Goal: Transaction & Acquisition: Book appointment/travel/reservation

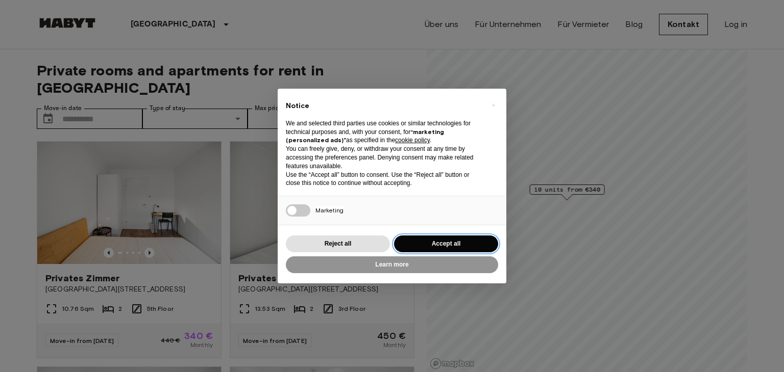
click at [443, 246] on button "Accept all" at bounding box center [446, 244] width 104 height 17
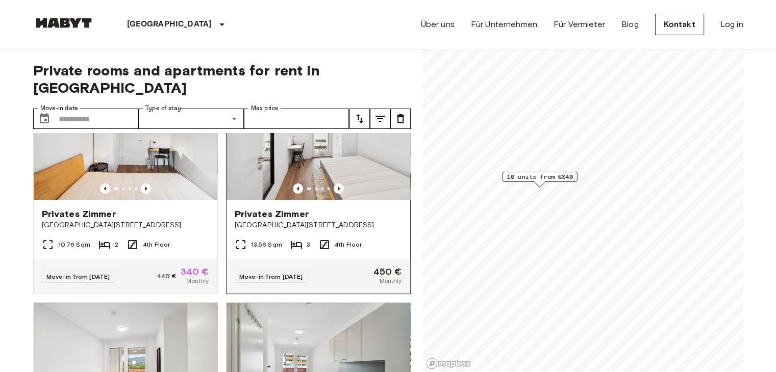
scroll to position [306, 0]
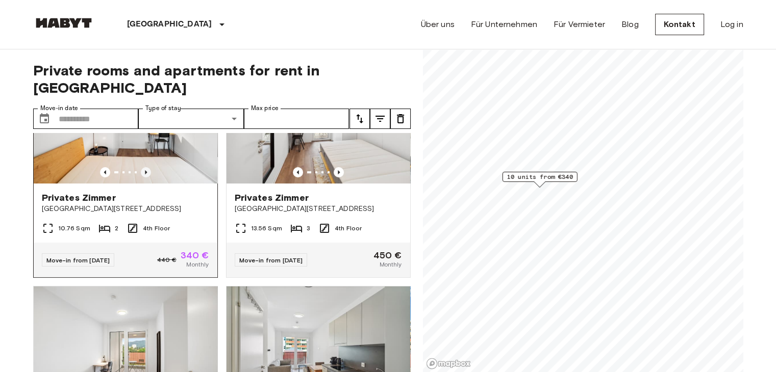
click at [145, 170] on icon "Previous image" at bounding box center [146, 172] width 2 height 4
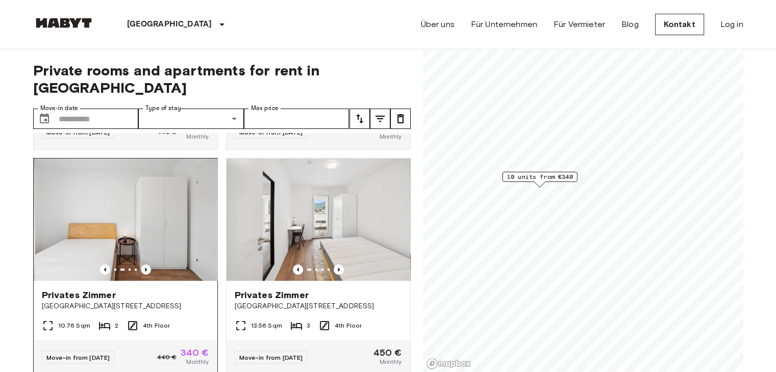
scroll to position [204, 0]
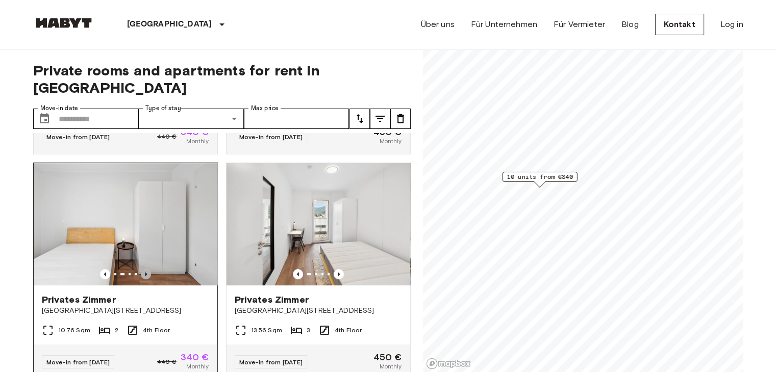
click at [145, 272] on icon "Previous image" at bounding box center [146, 274] width 2 height 4
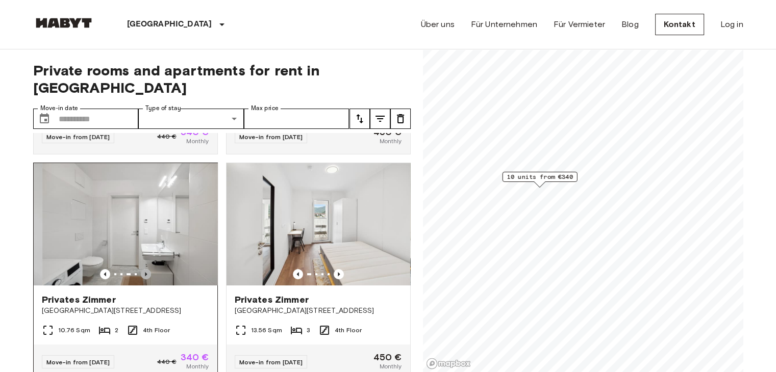
click at [145, 272] on icon "Previous image" at bounding box center [146, 274] width 2 height 4
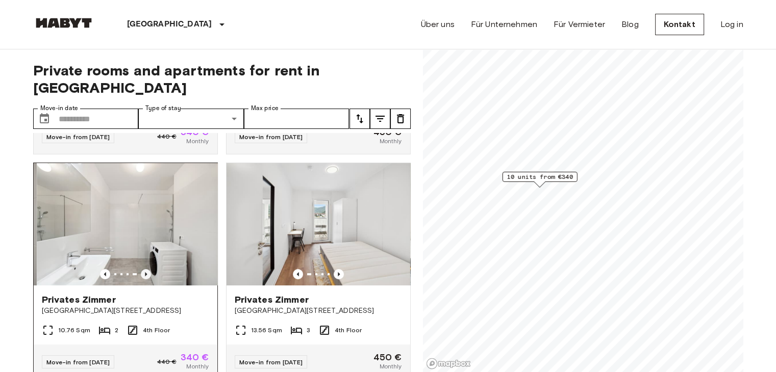
click at [145, 272] on icon "Previous image" at bounding box center [146, 274] width 2 height 4
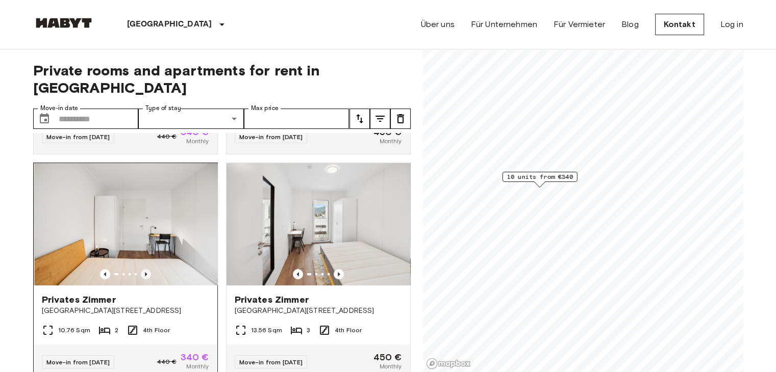
click at [145, 272] on icon "Previous image" at bounding box center [146, 274] width 2 height 4
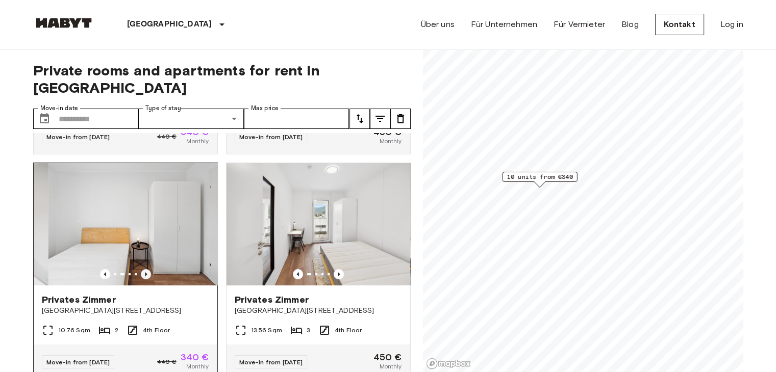
click at [145, 272] on icon "Previous image" at bounding box center [146, 274] width 2 height 4
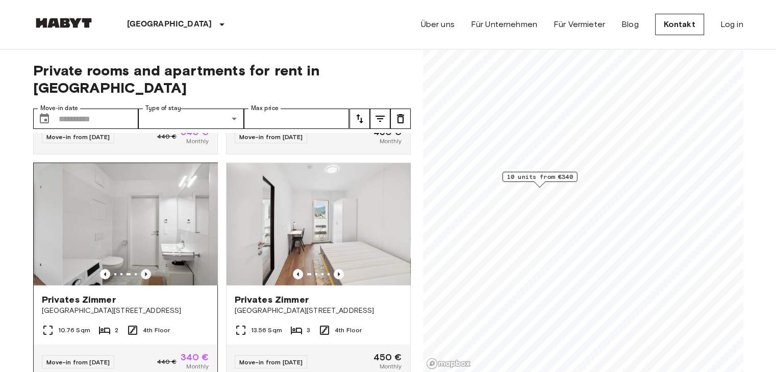
click at [145, 272] on icon "Previous image" at bounding box center [146, 274] width 2 height 4
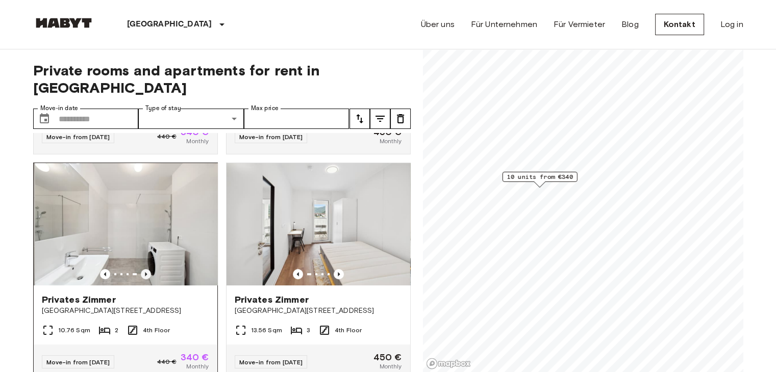
click at [145, 272] on icon "Previous image" at bounding box center [146, 274] width 2 height 4
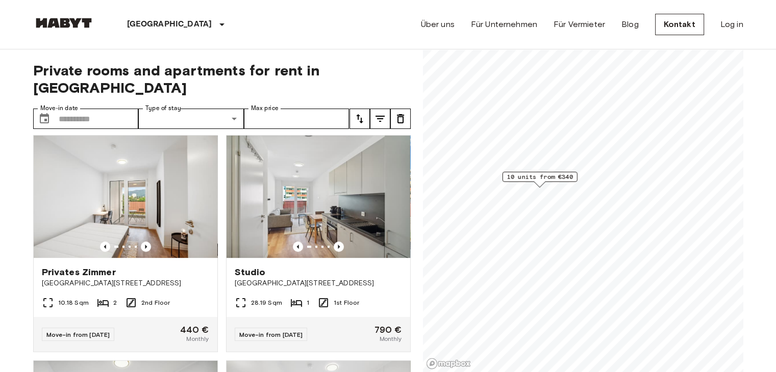
scroll to position [459, 0]
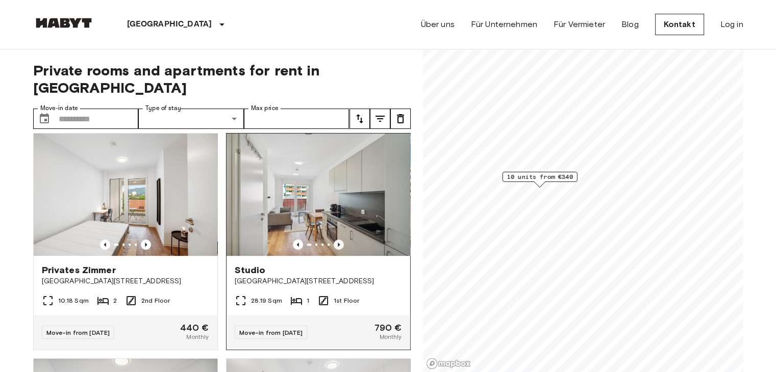
click at [334, 240] on icon "Previous image" at bounding box center [339, 245] width 10 height 10
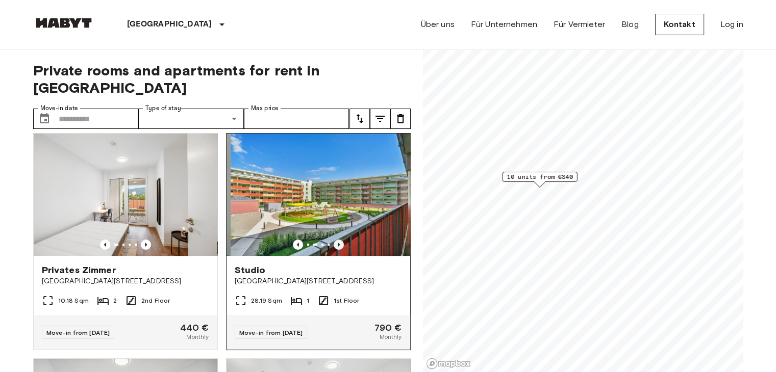
click at [334, 240] on icon "Previous image" at bounding box center [339, 245] width 10 height 10
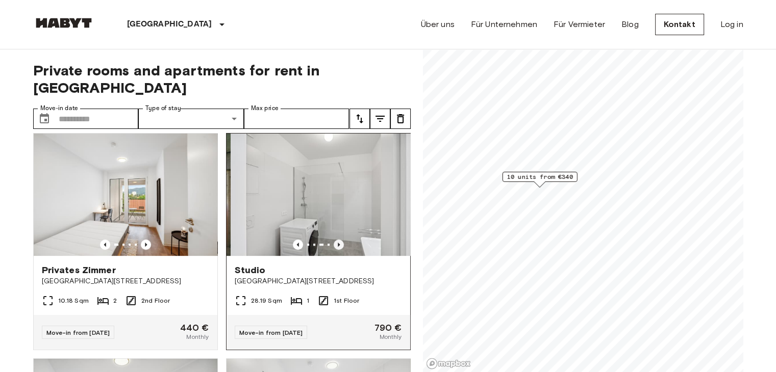
click at [334, 240] on icon "Previous image" at bounding box center [339, 245] width 10 height 10
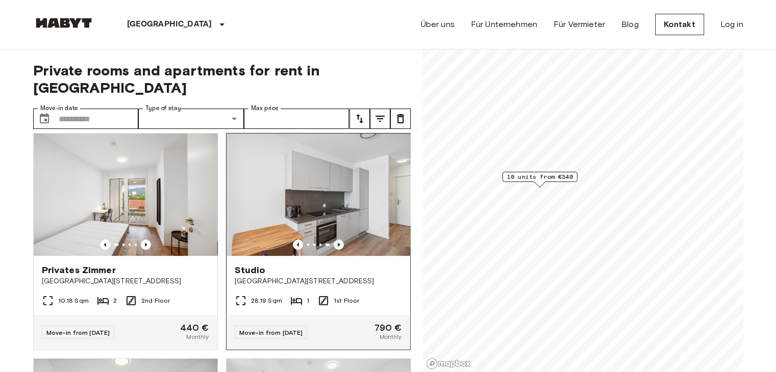
click at [334, 240] on icon "Previous image" at bounding box center [339, 245] width 10 height 10
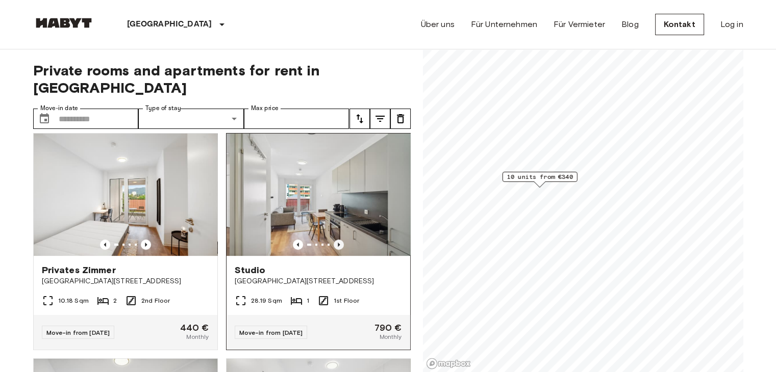
click at [334, 240] on icon "Previous image" at bounding box center [339, 245] width 10 height 10
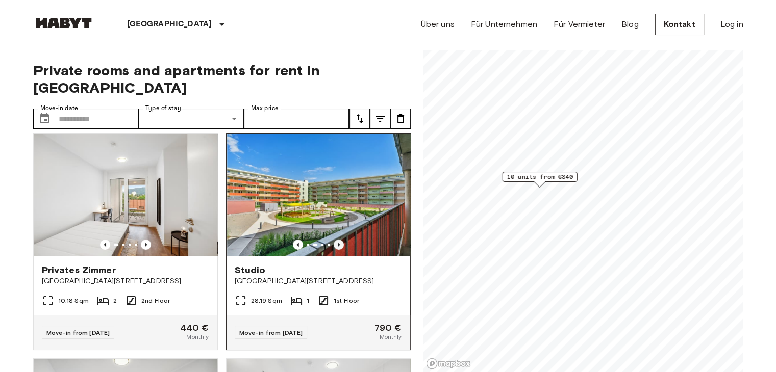
click at [334, 240] on icon "Previous image" at bounding box center [339, 245] width 10 height 10
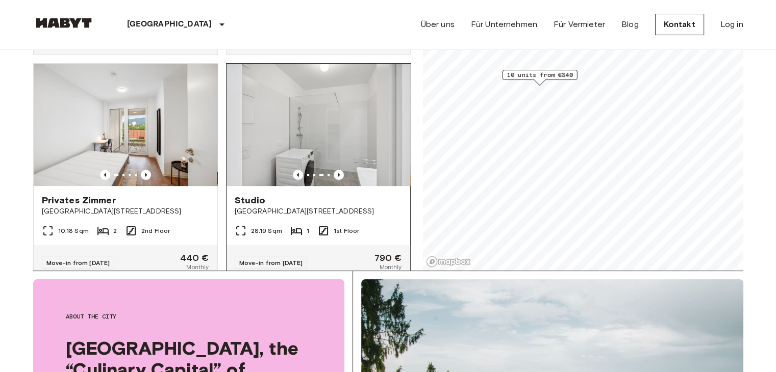
scroll to position [414, 0]
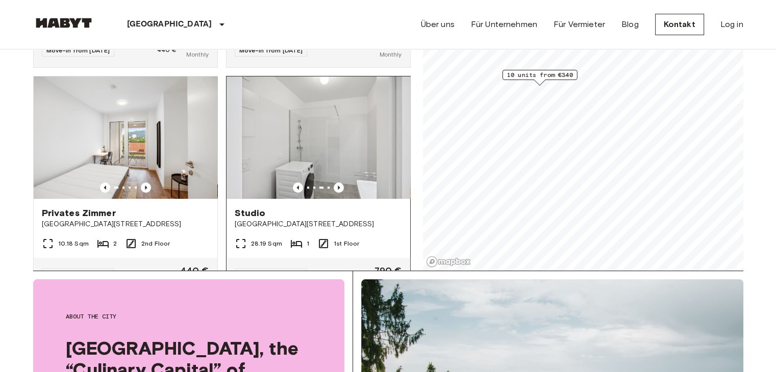
click at [357, 207] on div "Studio" at bounding box center [318, 213] width 167 height 12
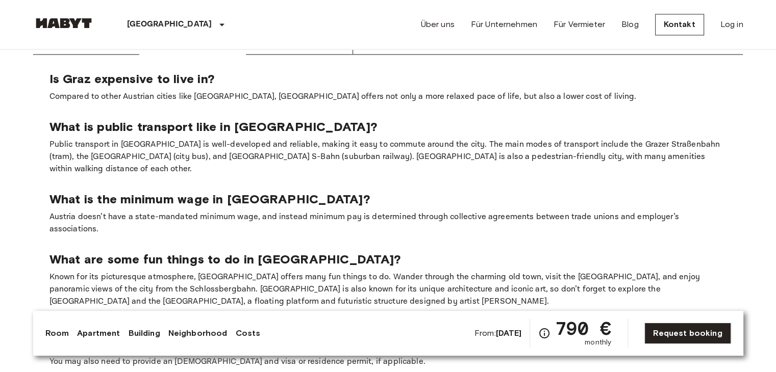
scroll to position [1888, 0]
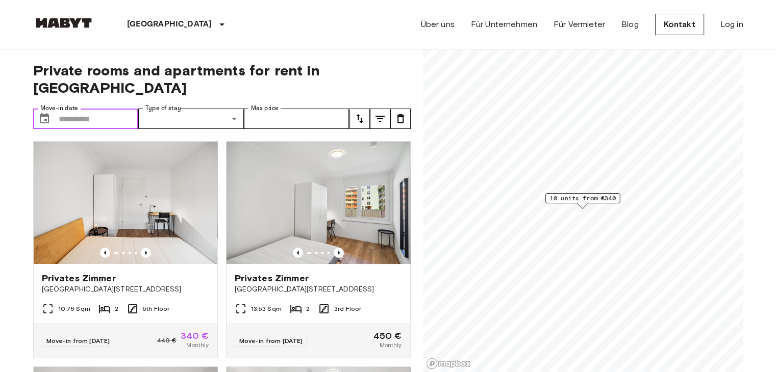
click at [118, 109] on input "Move-in date" at bounding box center [99, 119] width 80 height 20
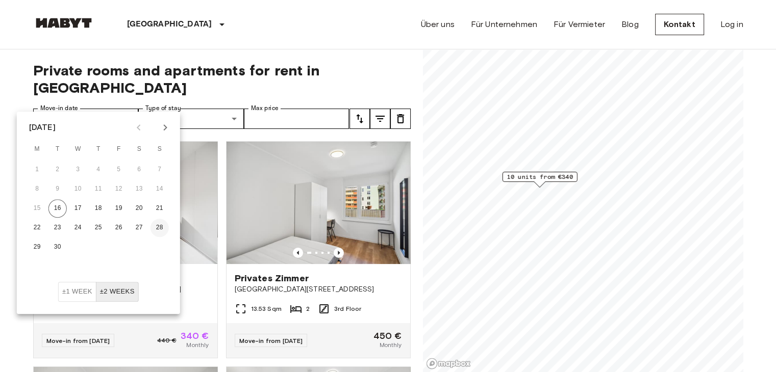
click at [159, 228] on button "28" at bounding box center [160, 228] width 18 height 18
type input "**********"
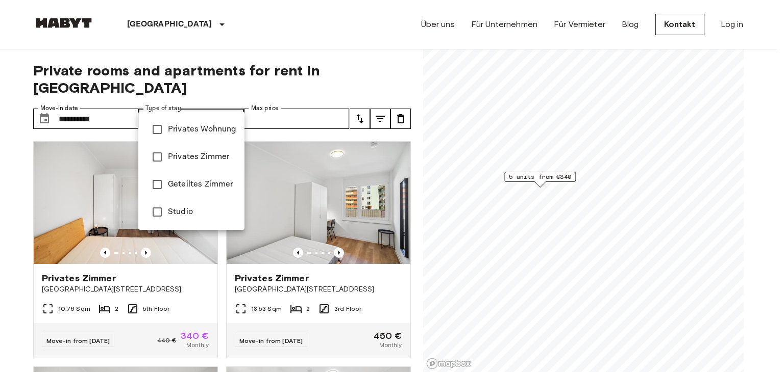
click at [199, 133] on span "Privates Wohnung" at bounding box center [202, 129] width 68 height 12
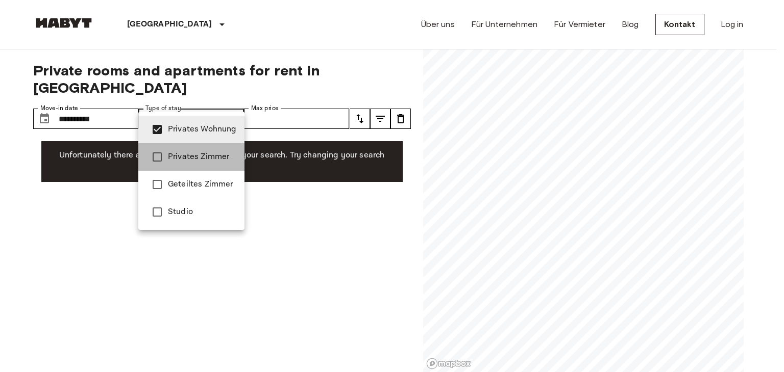
click at [192, 152] on span "Privates Zimmer" at bounding box center [202, 157] width 68 height 12
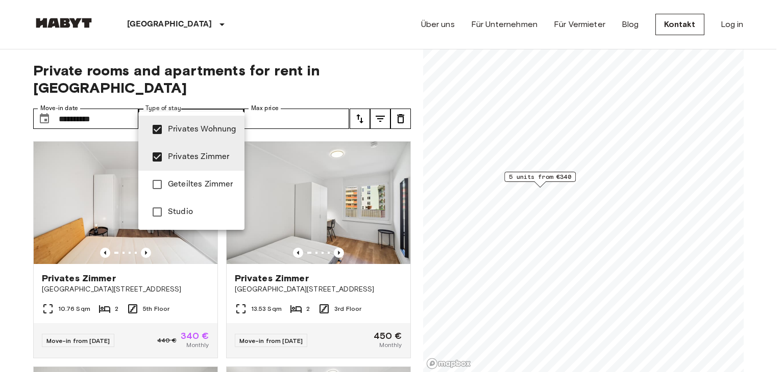
click at [194, 136] on li "Privates Wohnung" at bounding box center [191, 130] width 106 height 28
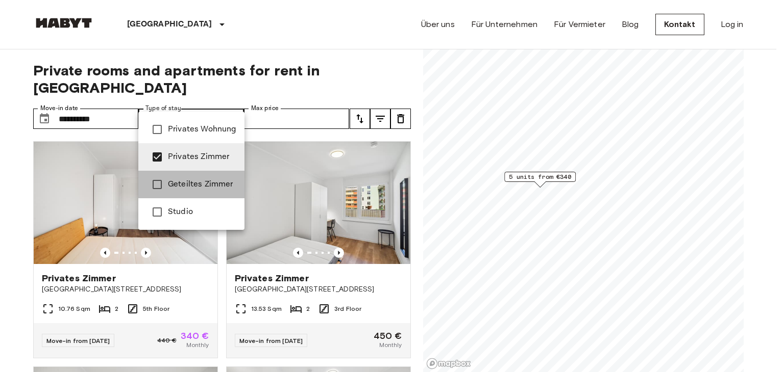
click at [192, 184] on span "Geteiltes Zimmer" at bounding box center [202, 185] width 68 height 12
click at [198, 161] on span "Privates Zimmer" at bounding box center [202, 157] width 68 height 12
type input "**********"
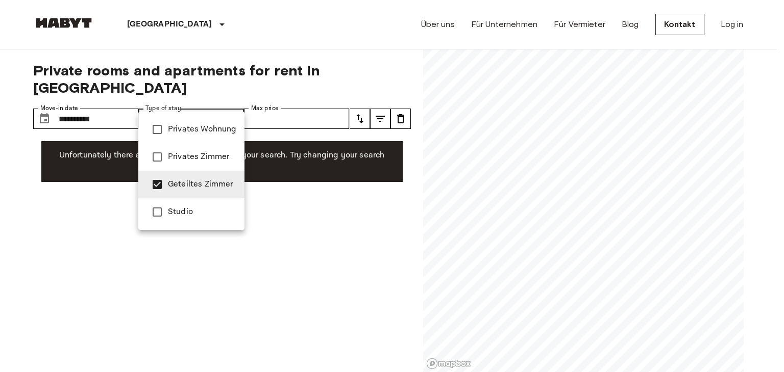
click at [199, 191] on li "Geteiltes Zimmer" at bounding box center [191, 185] width 106 height 28
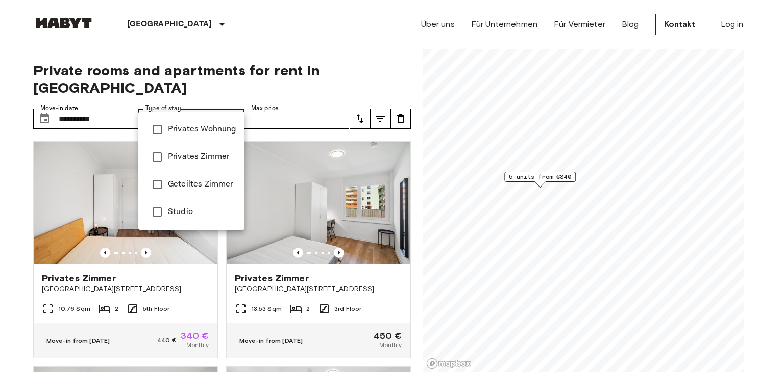
click at [199, 213] on span "Studio" at bounding box center [202, 212] width 68 height 12
type input "******"
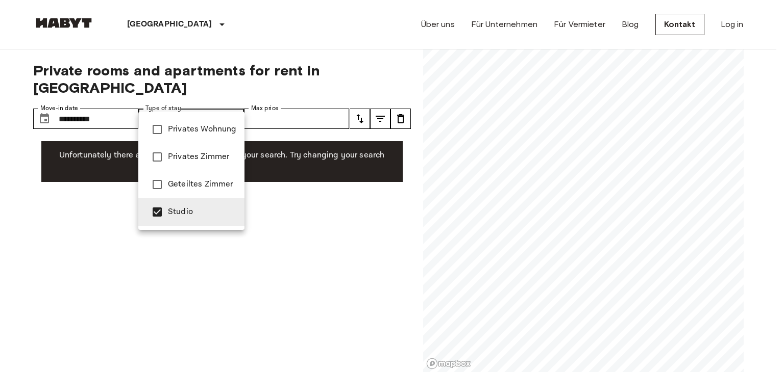
click at [195, 213] on span "Studio" at bounding box center [202, 212] width 68 height 12
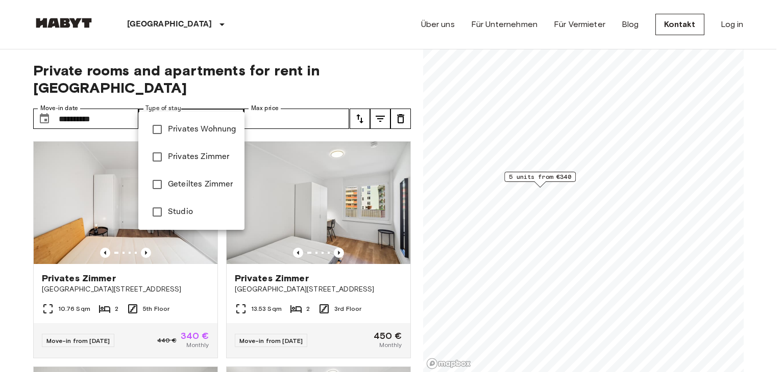
click at [200, 161] on span "Privates Zimmer" at bounding box center [202, 157] width 68 height 12
type input "**********"
click at [296, 82] on div at bounding box center [392, 186] width 784 height 372
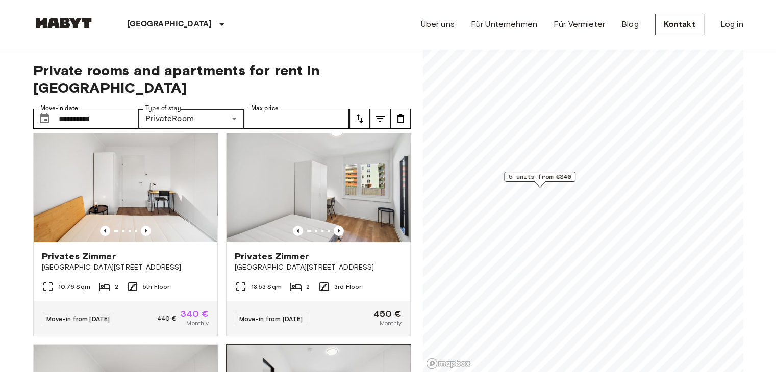
scroll to position [4, 0]
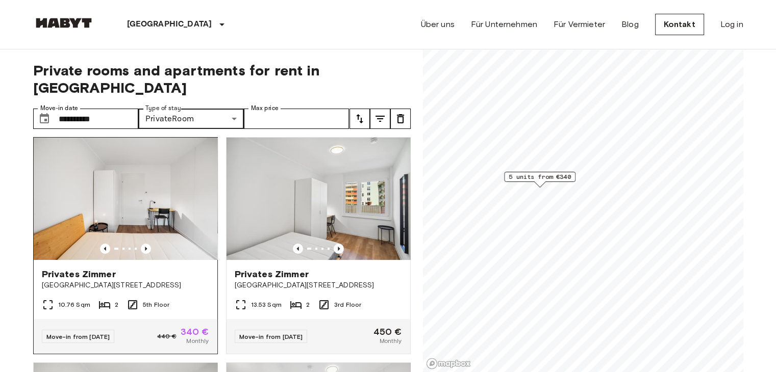
click at [189, 205] on img at bounding box center [126, 199] width 184 height 122
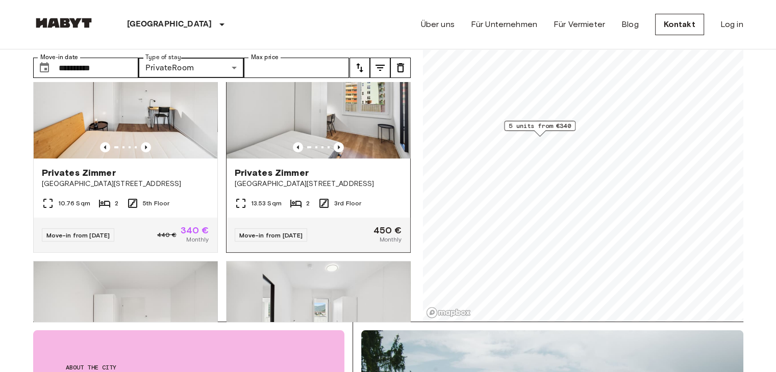
scroll to position [55, 0]
click at [355, 158] on div "Privates Zimmer Waagner-Biro Straße 128-130" at bounding box center [319, 177] width 184 height 39
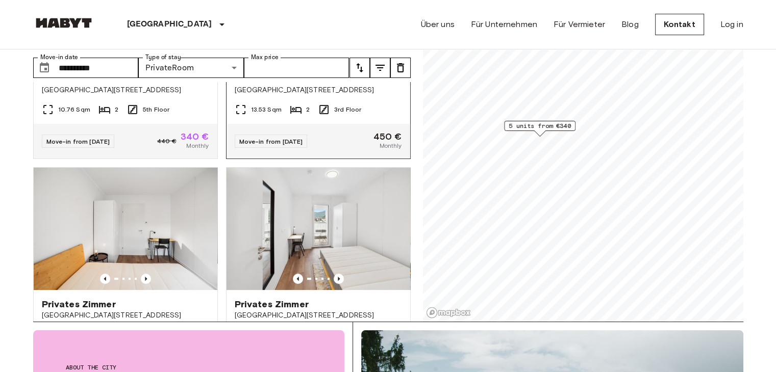
scroll to position [208, 0]
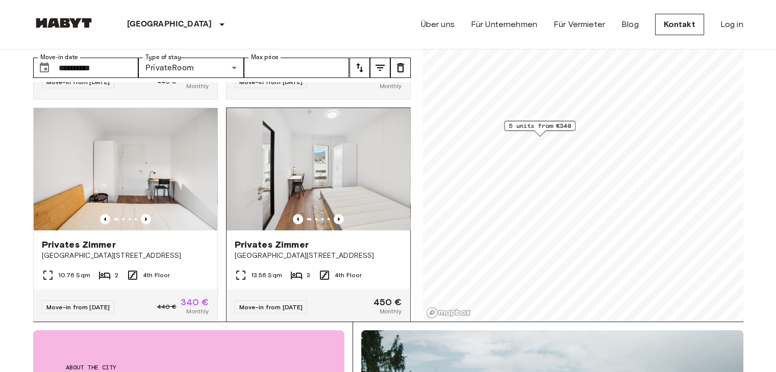
click at [372, 185] on img at bounding box center [319, 169] width 184 height 122
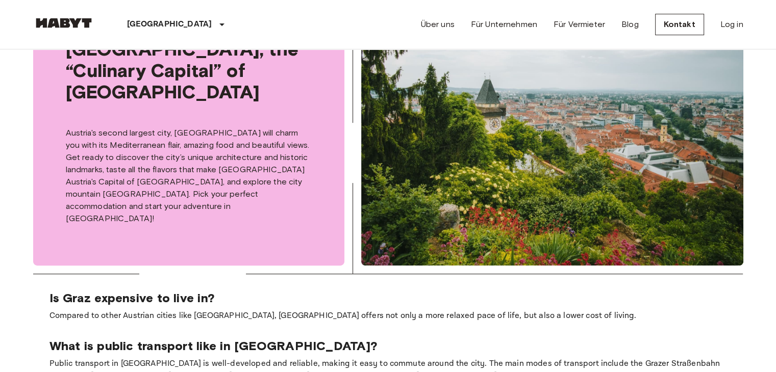
scroll to position [408, 0]
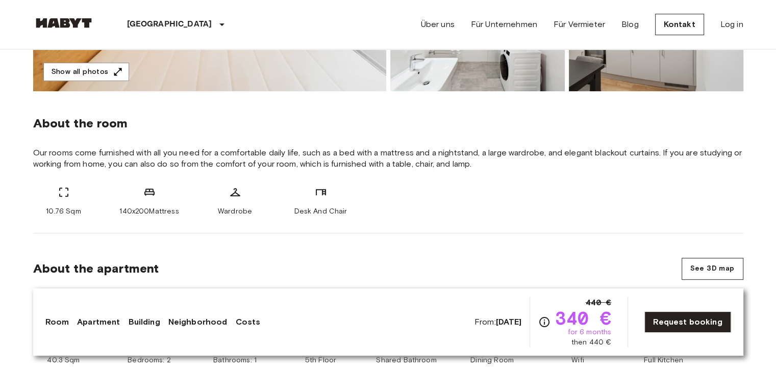
scroll to position [400, 0]
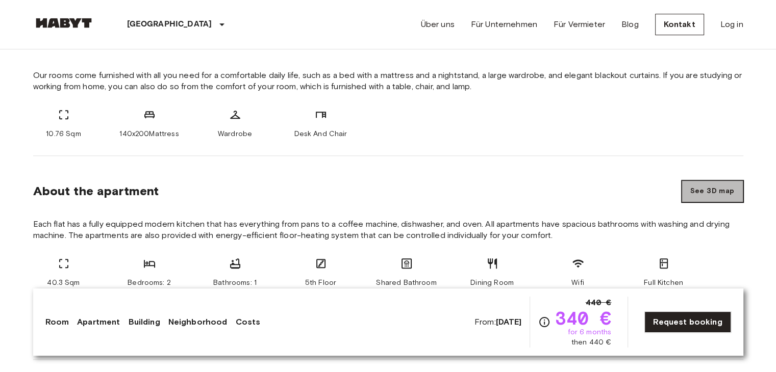
click at [714, 190] on button "See 3D map" at bounding box center [713, 192] width 62 height 22
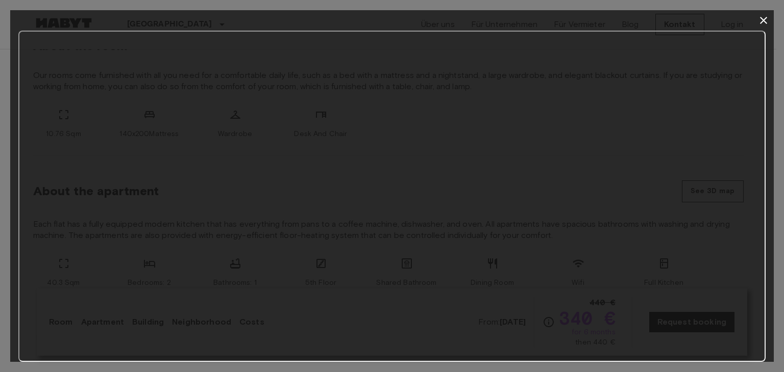
click at [765, 21] on icon "button" at bounding box center [763, 20] width 7 height 7
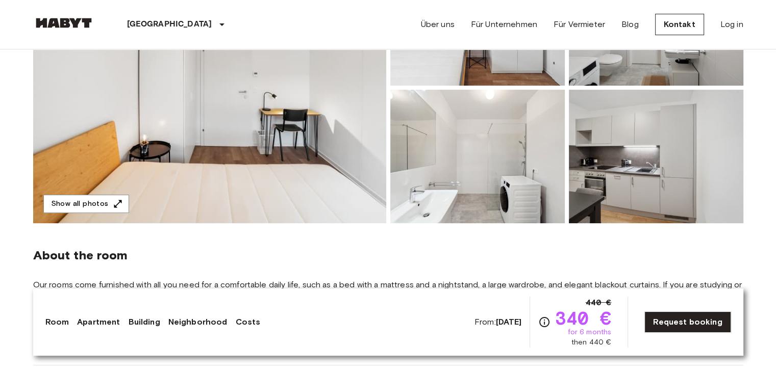
scroll to position [145, 0]
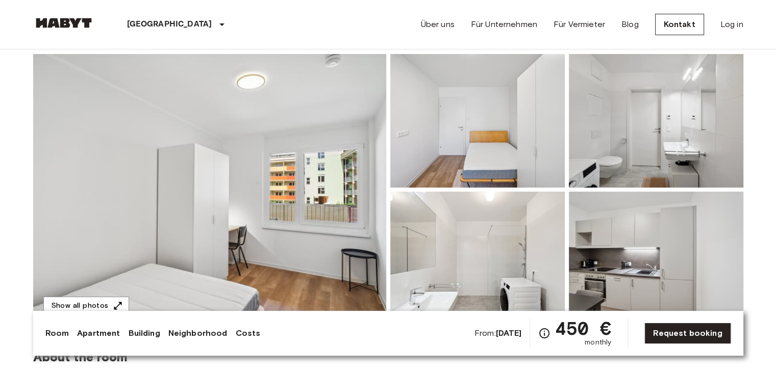
scroll to position [51, 0]
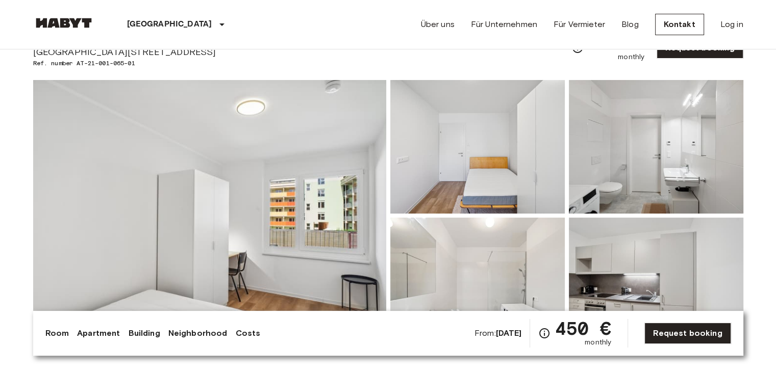
click at [356, 172] on img at bounding box center [209, 215] width 353 height 271
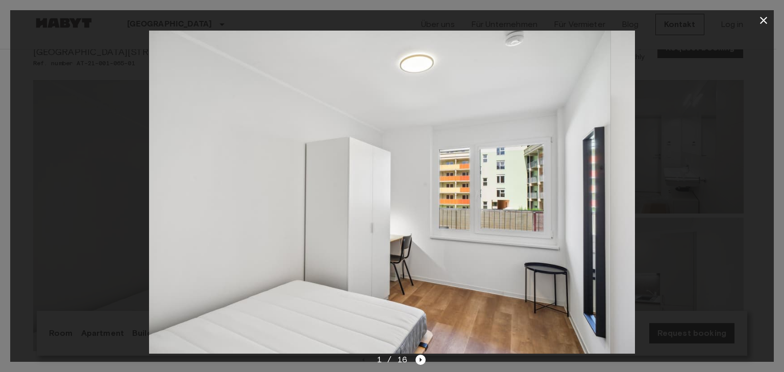
drag, startPoint x: 570, startPoint y: 212, endPoint x: 562, endPoint y: 212, distance: 8.2
click at [562, 212] on img at bounding box center [367, 192] width 486 height 323
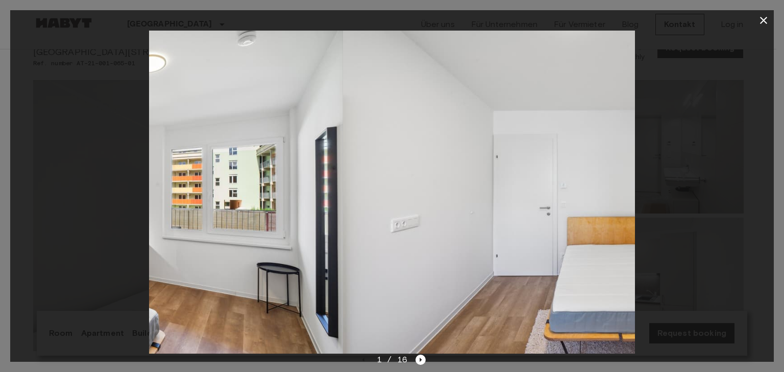
drag, startPoint x: 573, startPoint y: 210, endPoint x: 239, endPoint y: 226, distance: 334.1
click at [257, 226] on img at bounding box center [100, 192] width 486 height 323
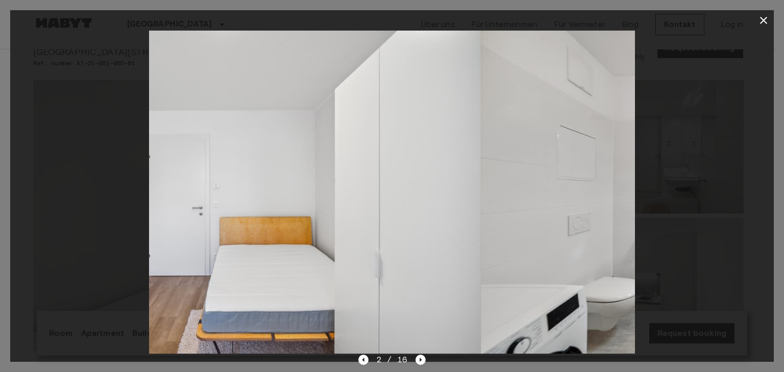
drag, startPoint x: 562, startPoint y: 206, endPoint x: 190, endPoint y: 213, distance: 372.0
click at [200, 212] on img at bounding box center [238, 192] width 486 height 323
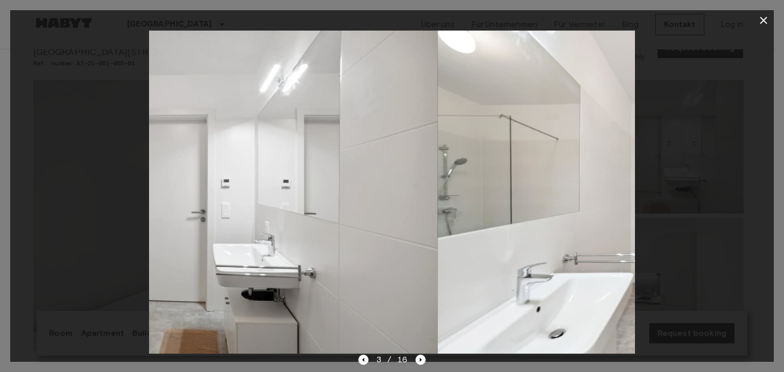
drag, startPoint x: 520, startPoint y: 197, endPoint x: 164, endPoint y: 206, distance: 356.2
click at [164, 206] on img at bounding box center [195, 192] width 486 height 323
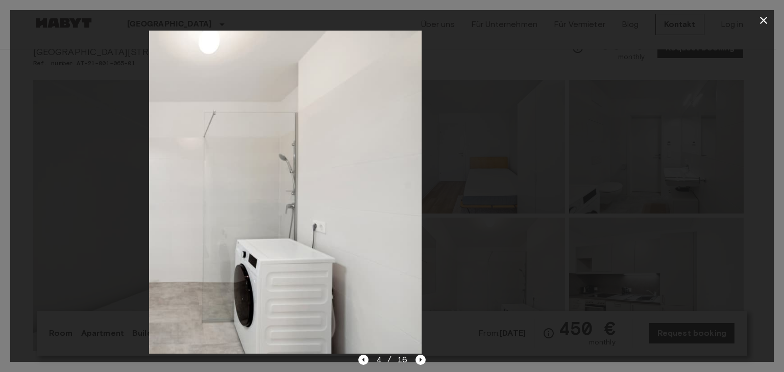
drag, startPoint x: 349, startPoint y: 201, endPoint x: 160, endPoint y: 198, distance: 189.3
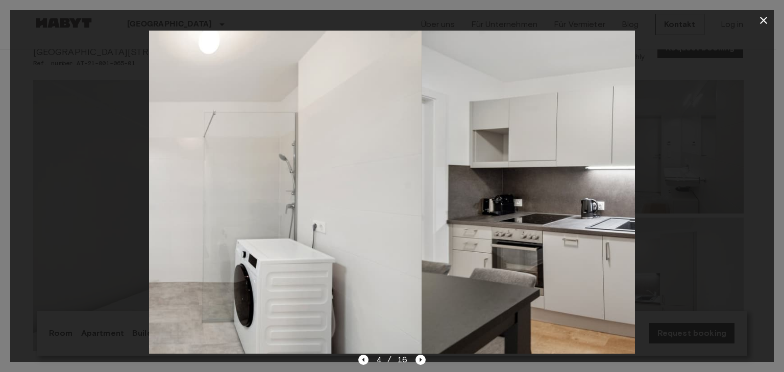
click at [90, 201] on div at bounding box center [391, 192] width 763 height 323
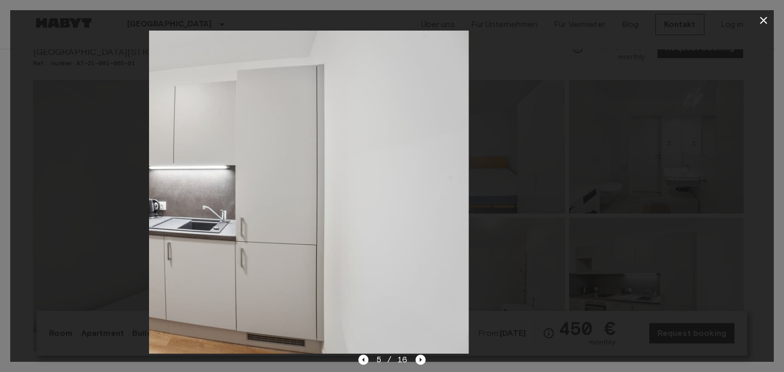
drag, startPoint x: 361, startPoint y: 199, endPoint x: 253, endPoint y: 199, distance: 107.7
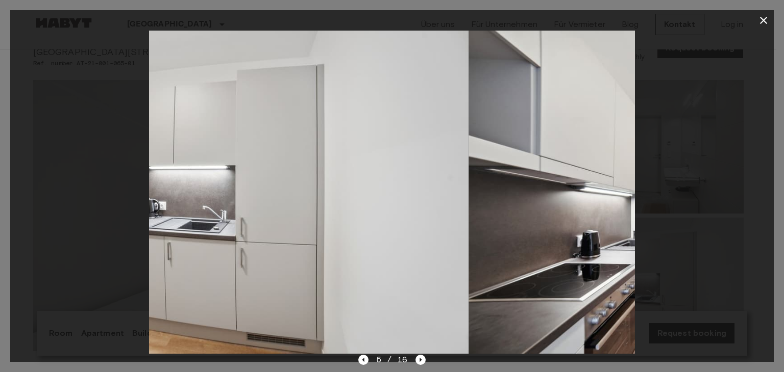
click at [259, 199] on img at bounding box center [226, 192] width 486 height 323
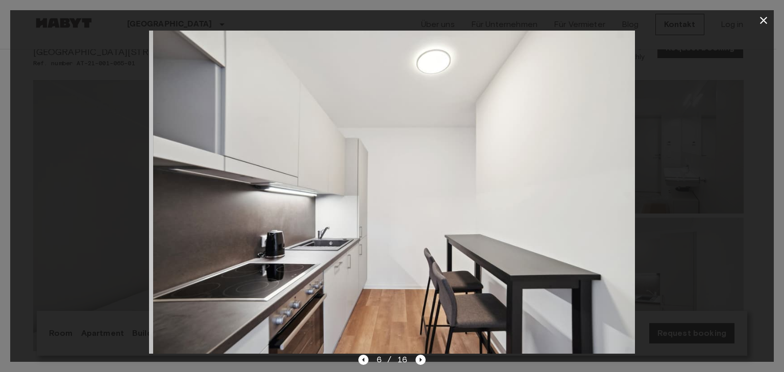
click at [658, 167] on div at bounding box center [391, 192] width 763 height 323
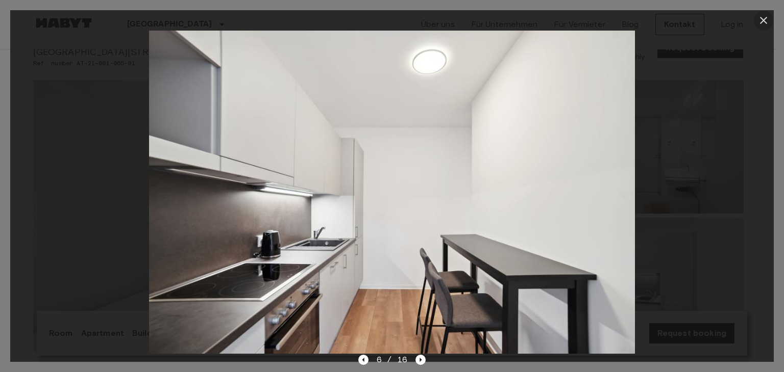
click at [763, 23] on icon "button" at bounding box center [763, 20] width 12 height 12
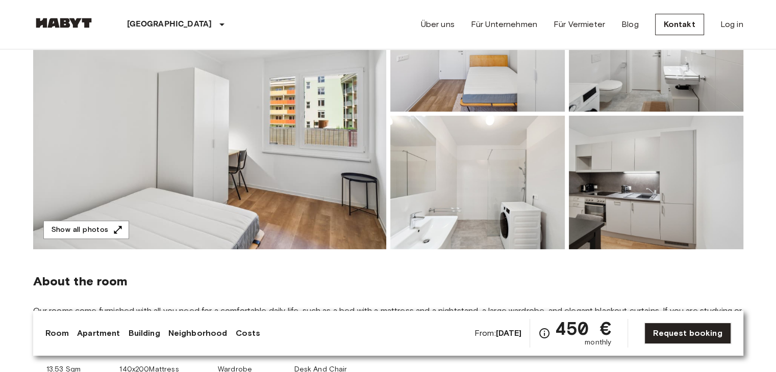
scroll to position [102, 0]
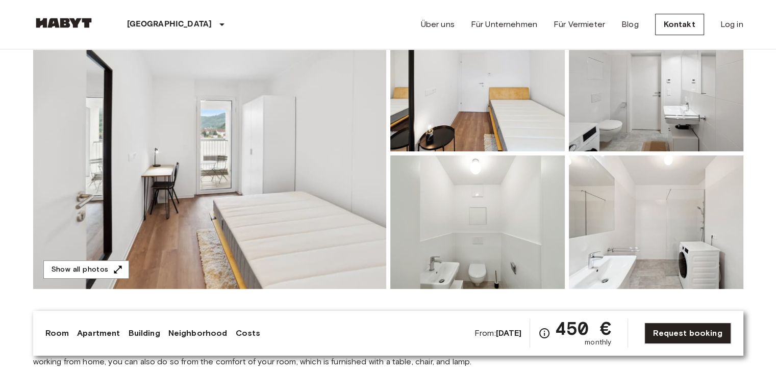
scroll to position [102, 0]
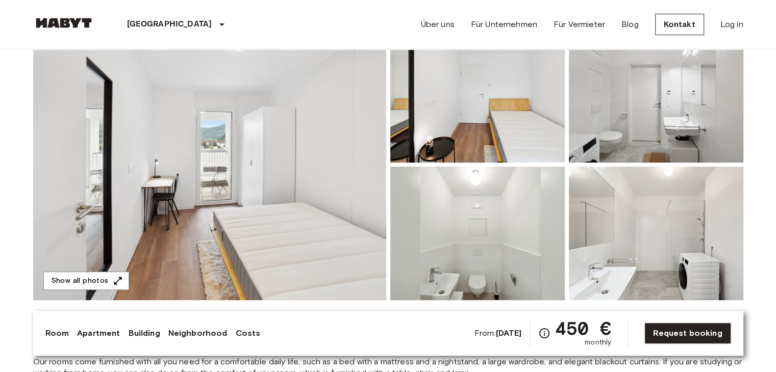
click at [339, 139] on img at bounding box center [209, 164] width 353 height 271
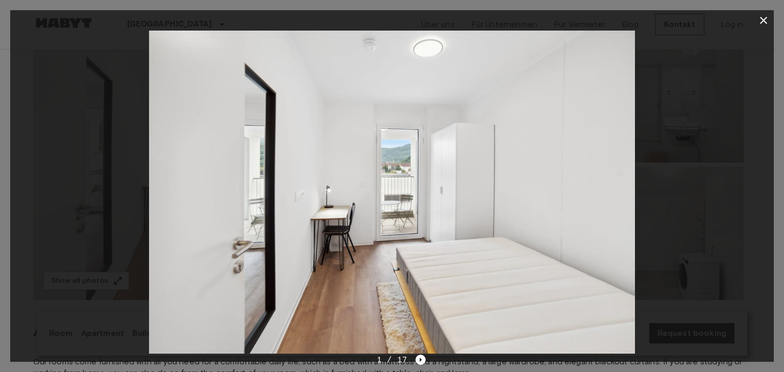
click at [665, 174] on div at bounding box center [391, 192] width 763 height 323
click at [421, 356] on icon "Next image" at bounding box center [420, 360] width 10 height 10
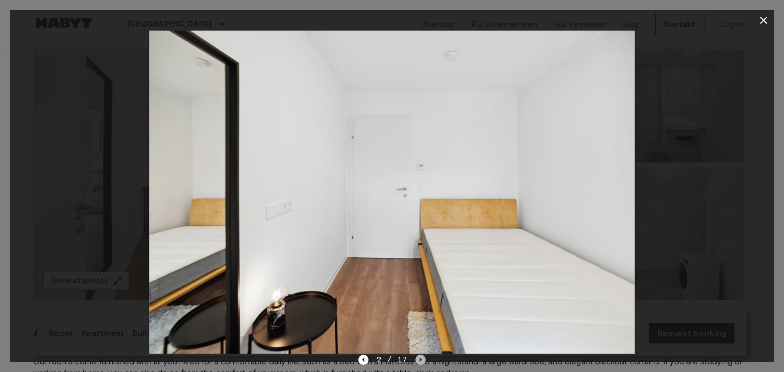
click at [421, 356] on icon "Next image" at bounding box center [420, 360] width 10 height 10
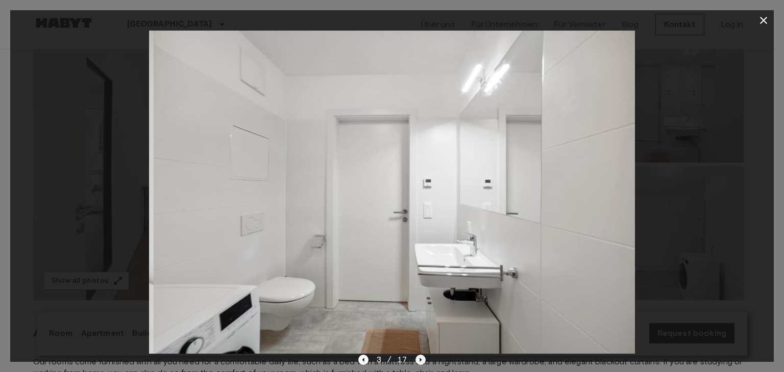
click at [421, 356] on icon "Next image" at bounding box center [420, 360] width 10 height 10
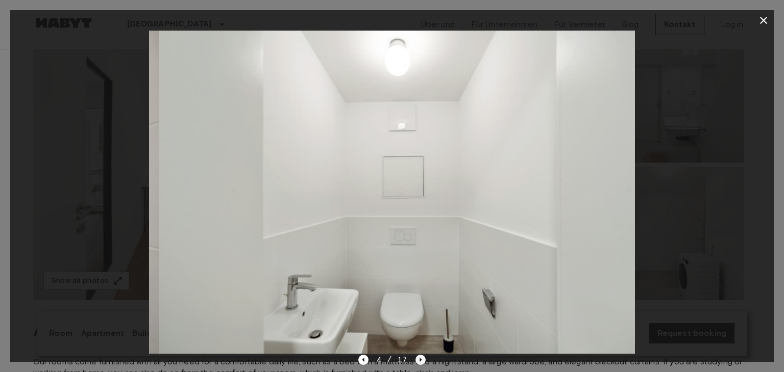
click at [421, 356] on icon "Next image" at bounding box center [420, 360] width 10 height 10
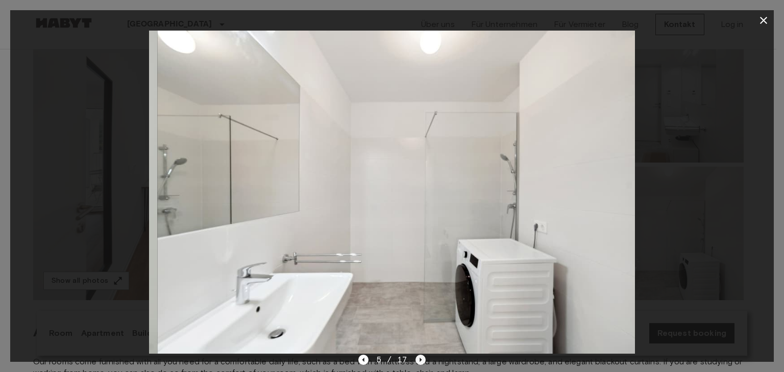
click at [421, 356] on icon "Next image" at bounding box center [420, 360] width 10 height 10
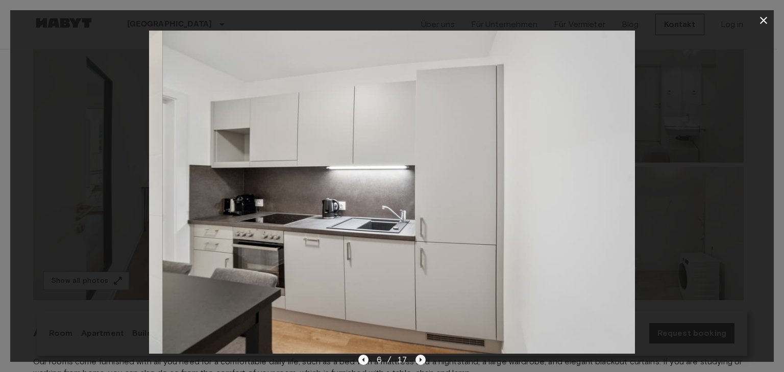
click at [421, 356] on icon "Next image" at bounding box center [420, 360] width 10 height 10
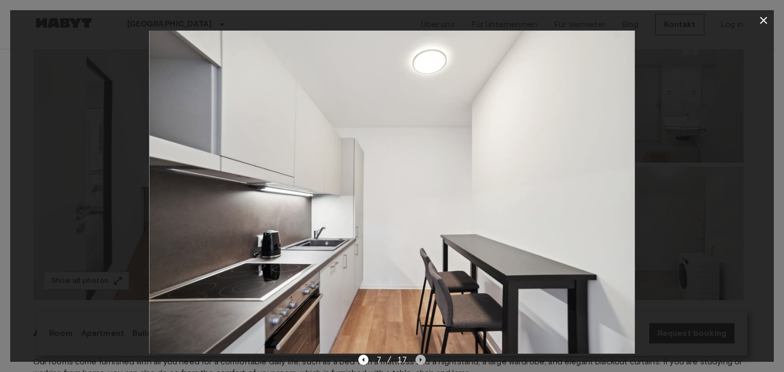
click at [421, 356] on icon "Next image" at bounding box center [420, 360] width 10 height 10
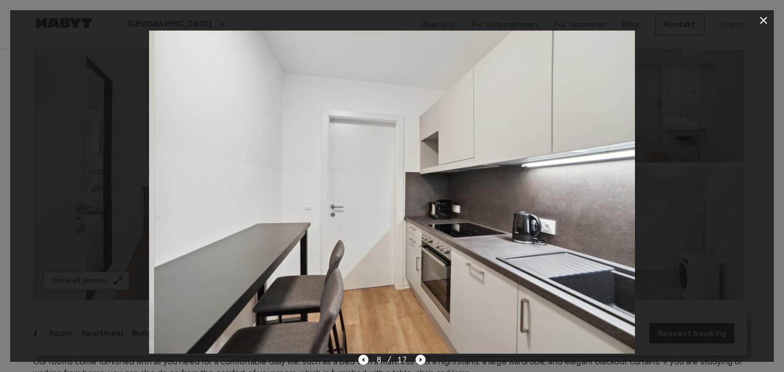
click at [421, 356] on icon "Next image" at bounding box center [420, 360] width 10 height 10
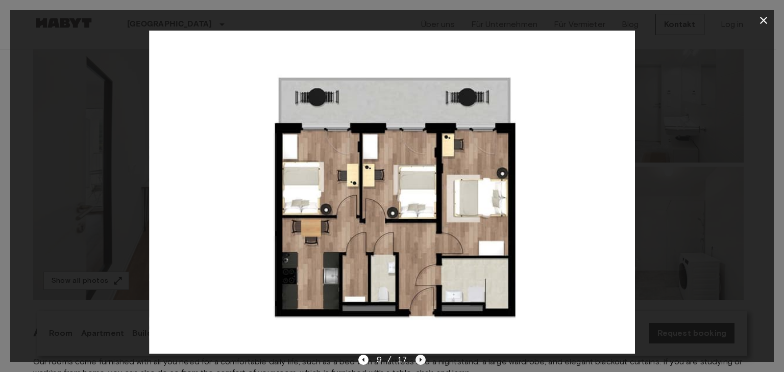
click at [421, 356] on icon "Next image" at bounding box center [420, 360] width 10 height 10
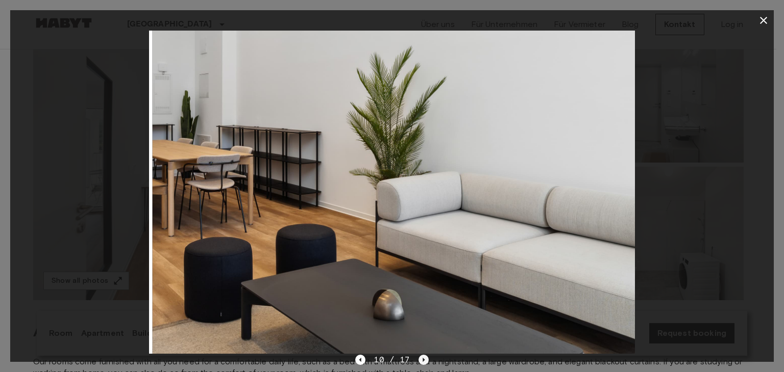
click at [421, 356] on icon "Next image" at bounding box center [423, 360] width 10 height 10
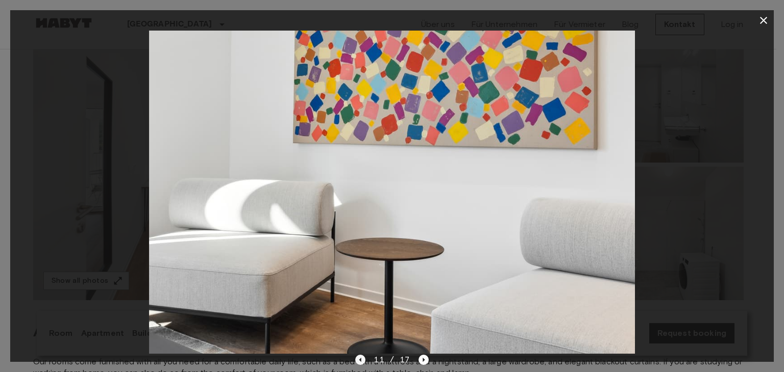
click at [363, 360] on icon "Previous image" at bounding box center [360, 360] width 10 height 10
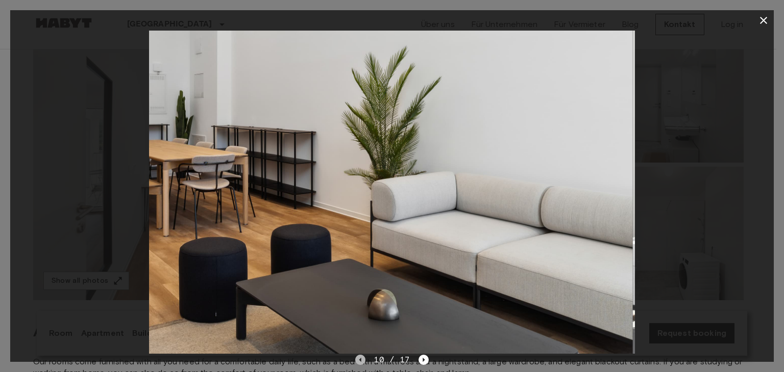
click at [363, 360] on icon "Previous image" at bounding box center [360, 360] width 10 height 10
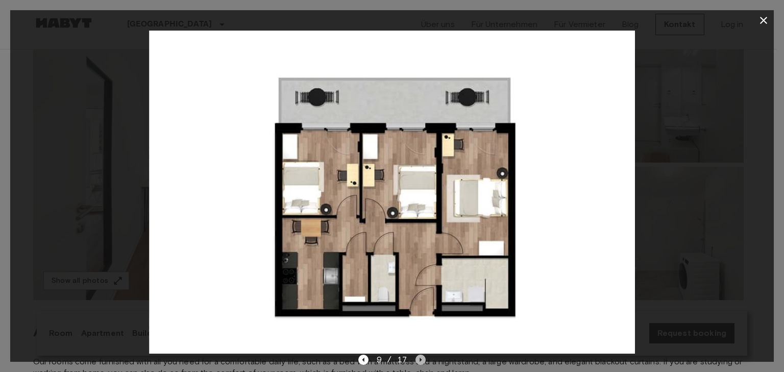
click at [418, 359] on icon "Next image" at bounding box center [420, 360] width 10 height 10
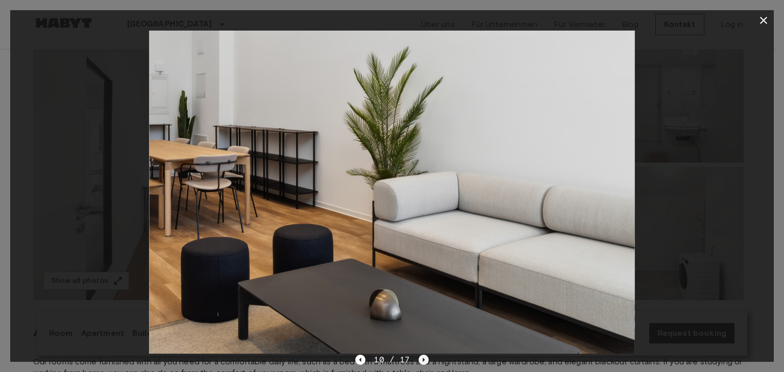
click at [418, 359] on icon "Next image" at bounding box center [423, 360] width 10 height 10
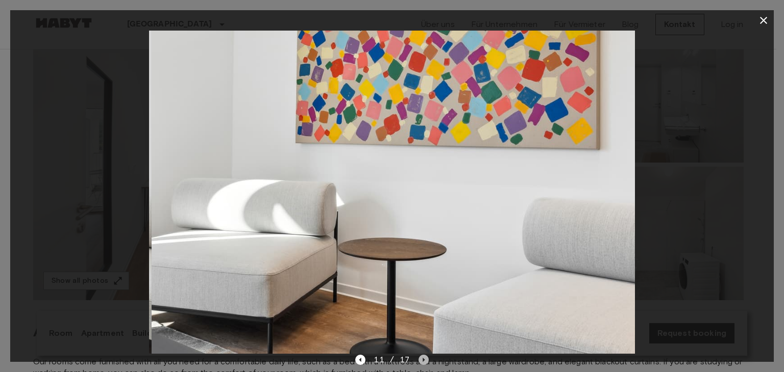
click at [418, 359] on icon "Next image" at bounding box center [423, 360] width 10 height 10
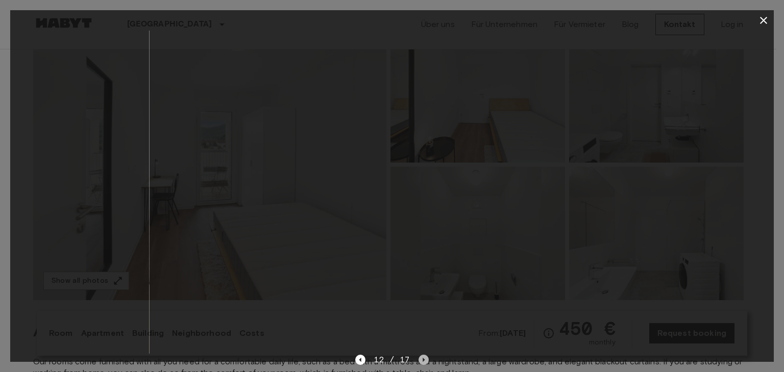
click at [418, 359] on icon "Next image" at bounding box center [423, 360] width 10 height 10
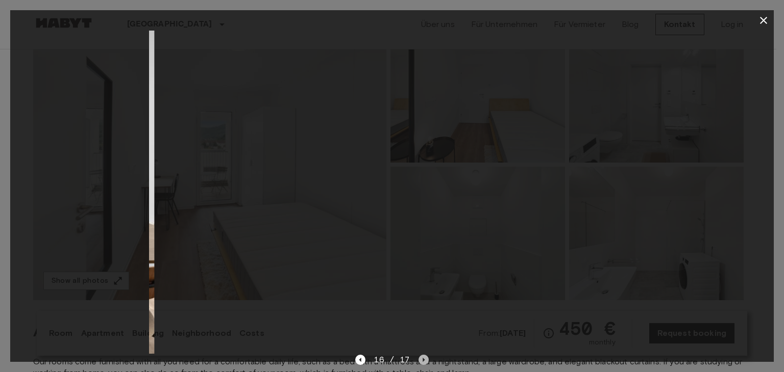
click at [418, 359] on icon "Next image" at bounding box center [423, 360] width 10 height 10
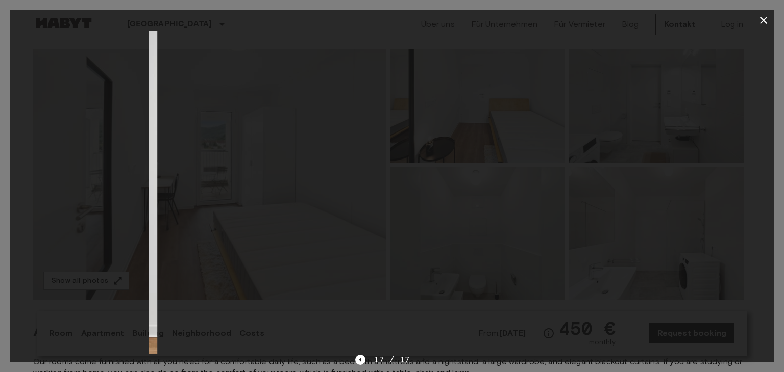
click at [704, 206] on div at bounding box center [391, 192] width 763 height 323
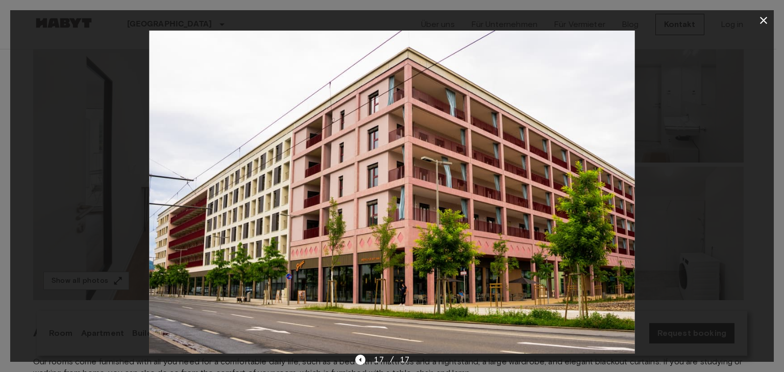
click at [764, 17] on icon "button" at bounding box center [763, 20] width 12 height 12
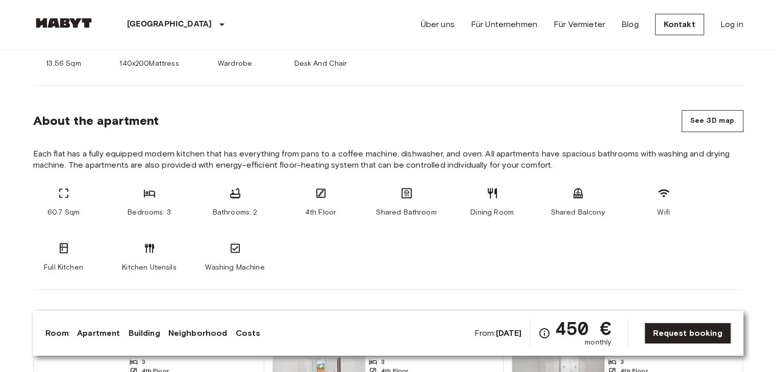
scroll to position [561, 0]
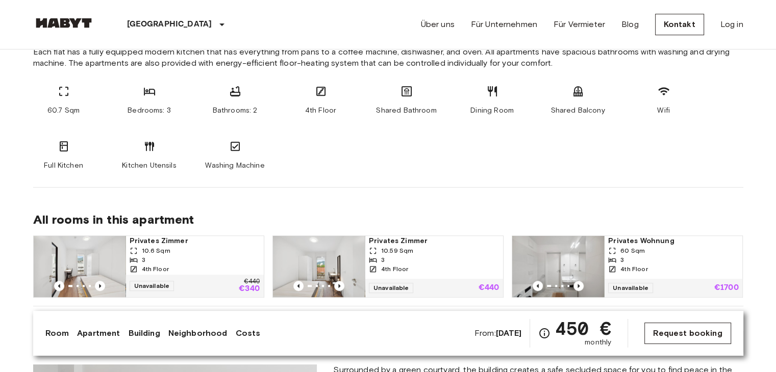
click at [680, 337] on link "Request booking" at bounding box center [687, 333] width 86 height 21
